Goal: Navigation & Orientation: Find specific page/section

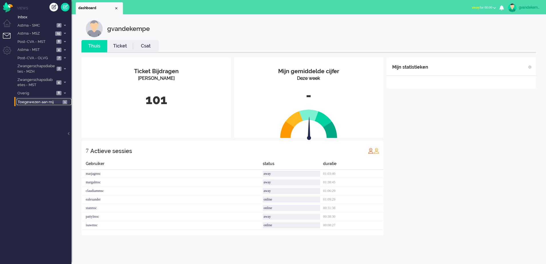
click at [66, 102] on span "1" at bounding box center [65, 102] width 5 height 4
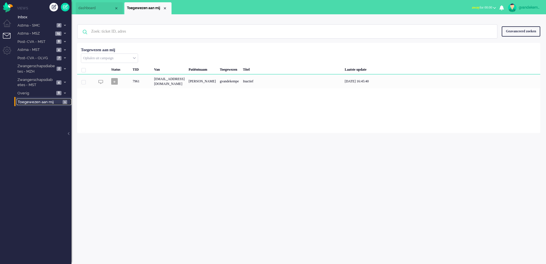
click at [66, 102] on span "1" at bounding box center [65, 102] width 5 height 4
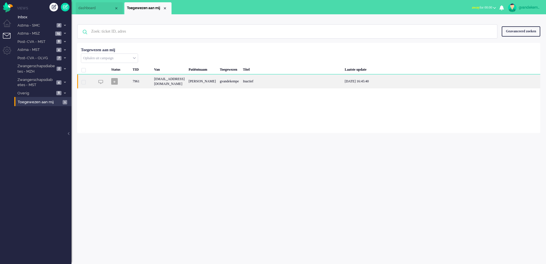
click at [241, 88] on div "gvandekempe" at bounding box center [229, 81] width 23 height 14
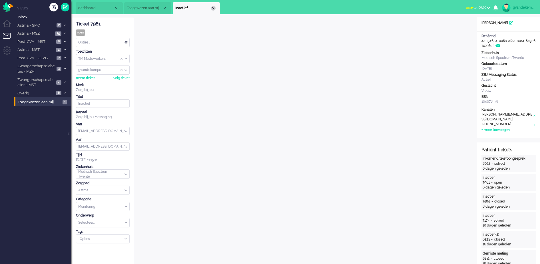
click at [212, 9] on div "Close tab" at bounding box center [213, 8] width 5 height 5
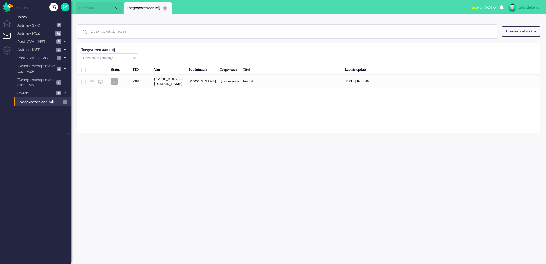
click at [166, 9] on div "Close tab" at bounding box center [165, 8] width 5 height 5
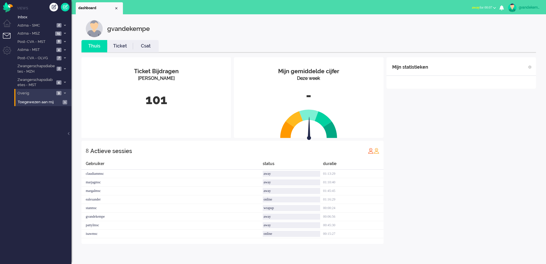
click at [64, 93] on icon at bounding box center [65, 93] width 2 height 2
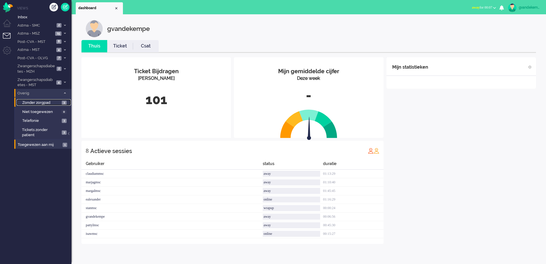
click at [62, 101] on span "3" at bounding box center [64, 103] width 5 height 4
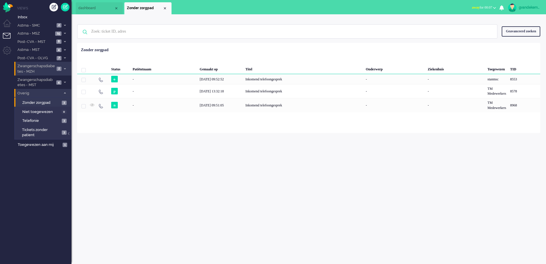
click at [64, 68] on icon at bounding box center [65, 69] width 2 height 2
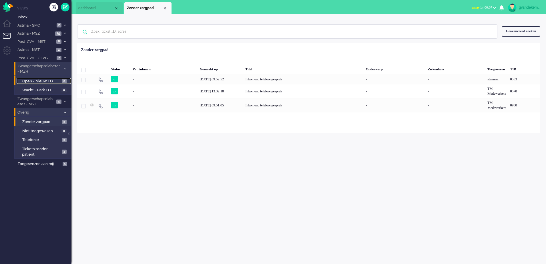
click at [57, 82] on span "Open - Nieuw FO" at bounding box center [41, 81] width 38 height 5
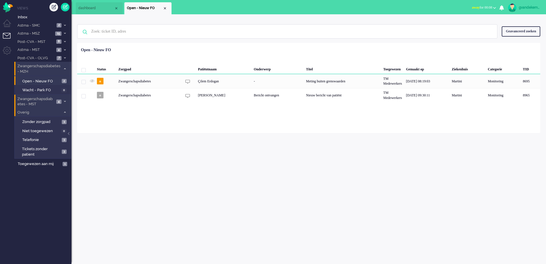
click at [64, 101] on icon at bounding box center [65, 101] width 2 height 2
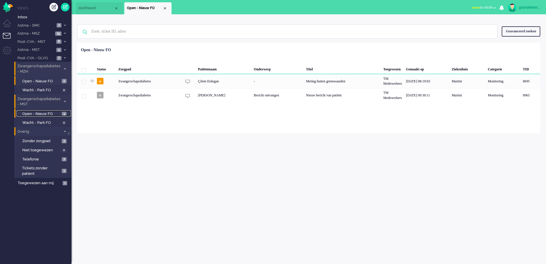
click at [62, 113] on span "4" at bounding box center [64, 114] width 5 height 4
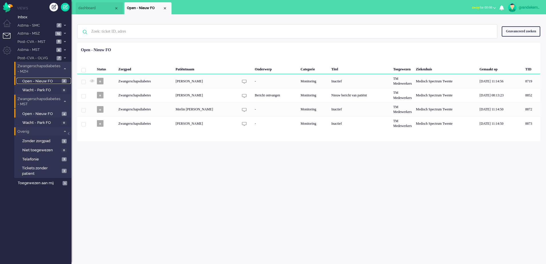
click at [65, 80] on span "2" at bounding box center [64, 81] width 5 height 4
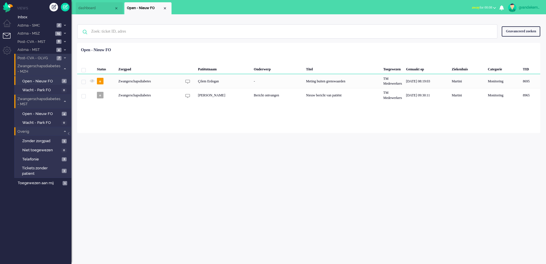
click at [64, 57] on icon at bounding box center [65, 58] width 2 height 2
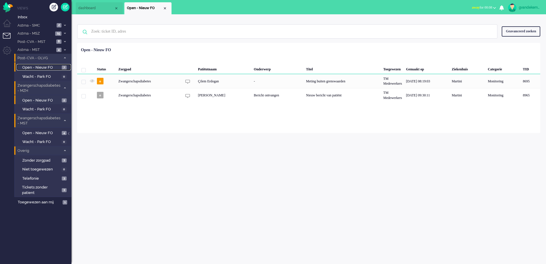
click at [46, 65] on span "Open - Nieuw FO" at bounding box center [41, 67] width 38 height 5
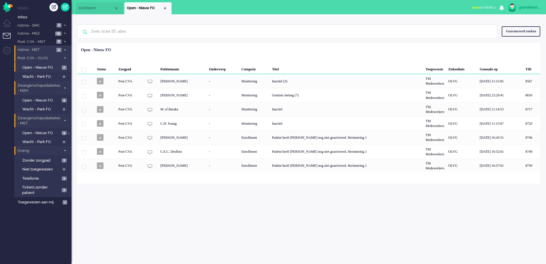
click at [65, 49] on icon at bounding box center [65, 50] width 2 height 2
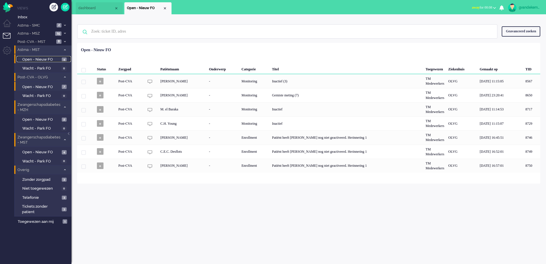
click at [59, 59] on span "Open - Nieuw FO" at bounding box center [41, 59] width 38 height 5
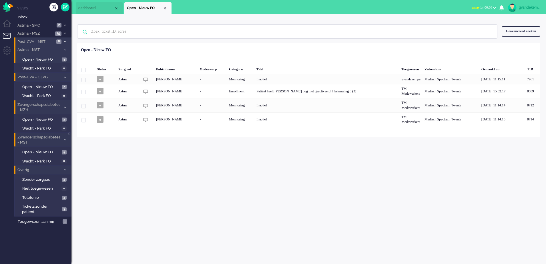
click at [65, 41] on icon at bounding box center [65, 42] width 2 height 2
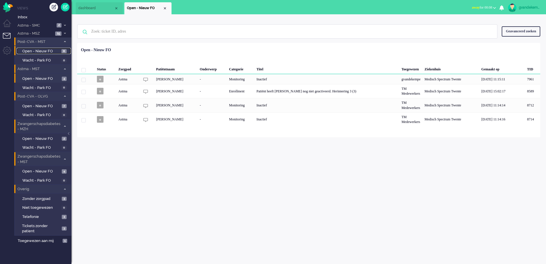
click at [56, 49] on span "Open - Nieuw FO" at bounding box center [41, 51] width 38 height 5
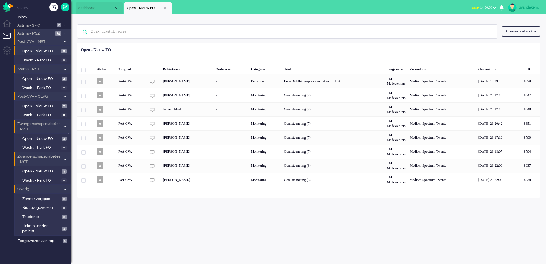
click at [66, 33] on span at bounding box center [65, 33] width 4 height 3
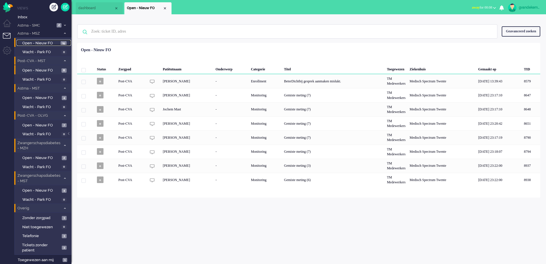
click at [49, 43] on span "Open - Nieuw FO" at bounding box center [40, 43] width 37 height 5
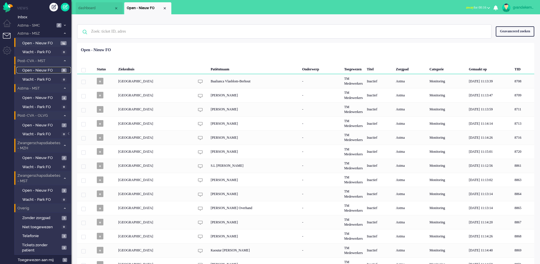
click at [46, 71] on span "Open - Nieuw FO" at bounding box center [41, 70] width 38 height 5
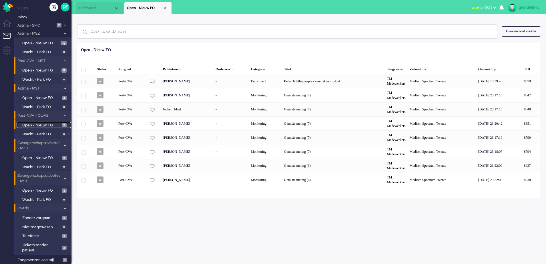
click at [45, 125] on span "Open - Nieuw FO" at bounding box center [41, 125] width 38 height 5
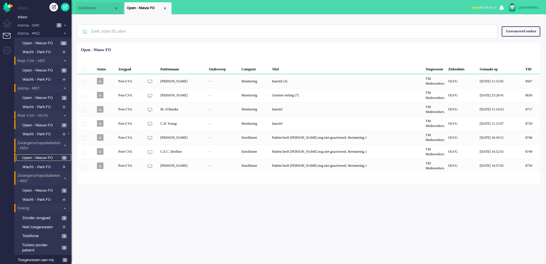
click at [57, 157] on span "Open - Nieuw FO" at bounding box center [41, 157] width 38 height 5
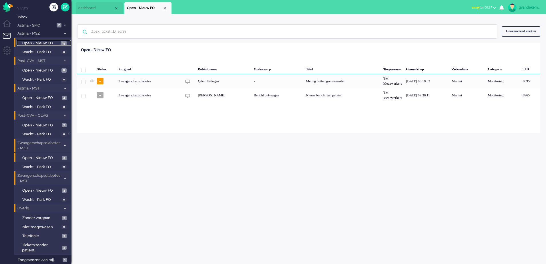
click at [49, 43] on span "Open - Nieuw FO" at bounding box center [40, 43] width 37 height 5
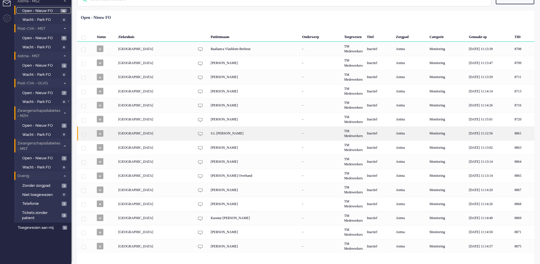
scroll to position [33, 0]
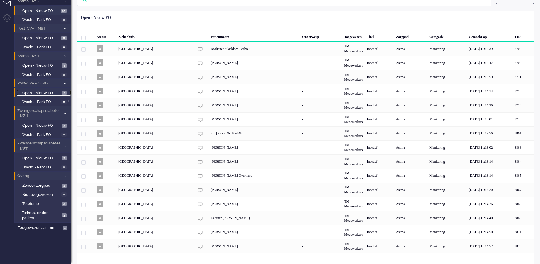
click at [47, 91] on span "Open - Nieuw FO" at bounding box center [41, 92] width 38 height 5
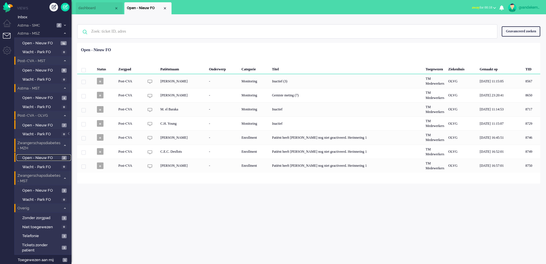
click at [58, 159] on span "Open - Nieuw FO" at bounding box center [41, 157] width 38 height 5
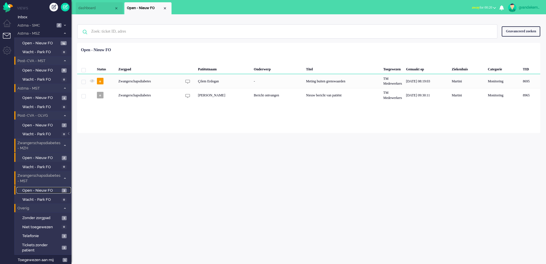
click at [58, 191] on span "Open - Nieuw FO" at bounding box center [41, 190] width 38 height 5
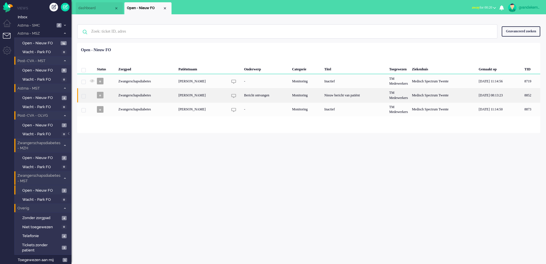
click at [276, 96] on div "Bericht ontvangen" at bounding box center [266, 95] width 48 height 14
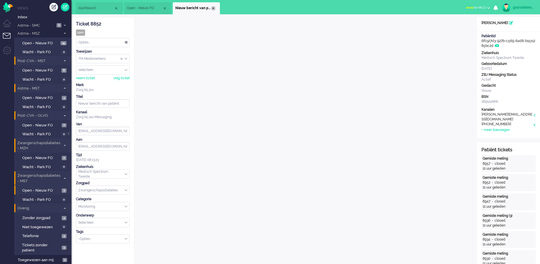
click at [213, 8] on div "Close tab" at bounding box center [213, 8] width 5 height 5
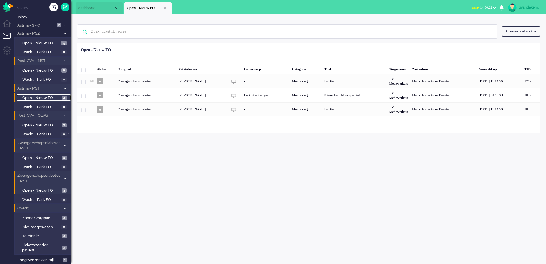
click at [49, 98] on span "Open - Nieuw FO" at bounding box center [41, 97] width 38 height 5
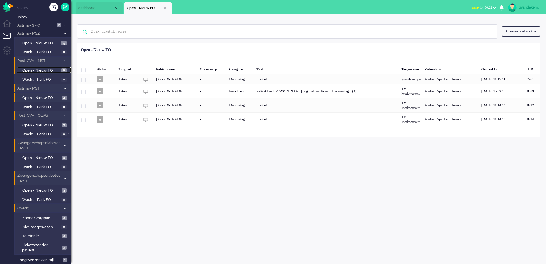
click at [47, 69] on span "Open - Nieuw FO" at bounding box center [41, 70] width 38 height 5
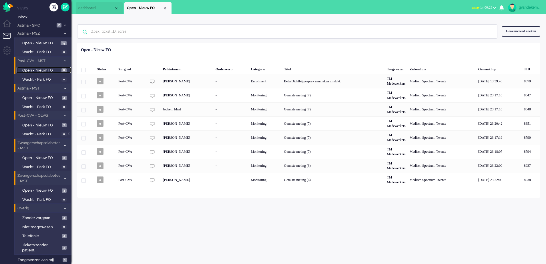
click at [45, 69] on span "Open - Nieuw FO" at bounding box center [41, 70] width 38 height 5
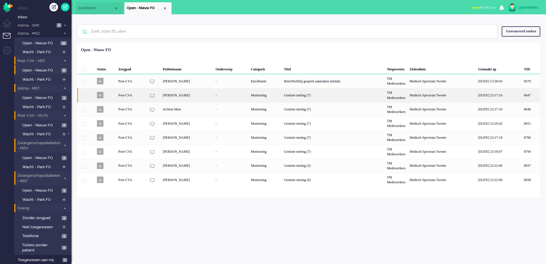
click at [313, 95] on div "Gemiste meting (7)" at bounding box center [333, 95] width 103 height 14
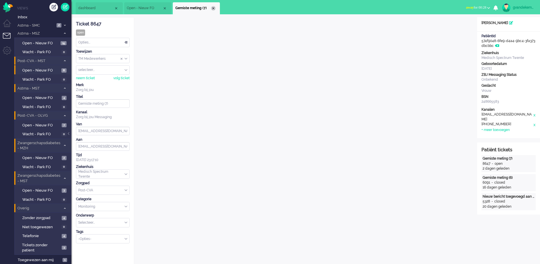
click at [213, 8] on div "Close tab" at bounding box center [213, 8] width 5 height 5
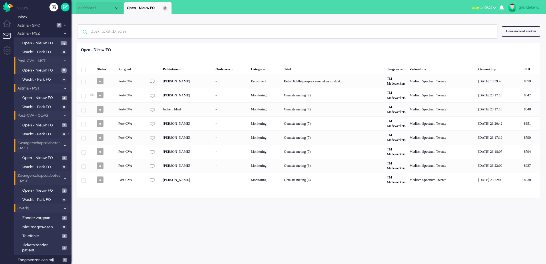
click at [163, 8] on div "Close tab" at bounding box center [165, 8] width 5 height 5
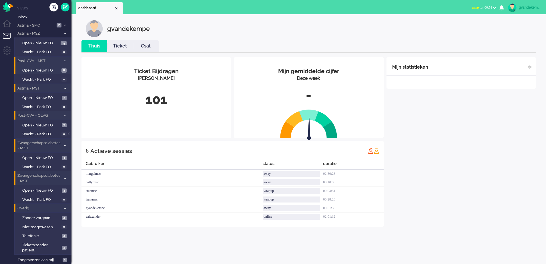
click at [513, 9] on img at bounding box center [512, 7] width 9 height 9
click at [509, 45] on link "Uitloggen" at bounding box center [521, 46] width 43 height 6
